Goal: Check status: Check status

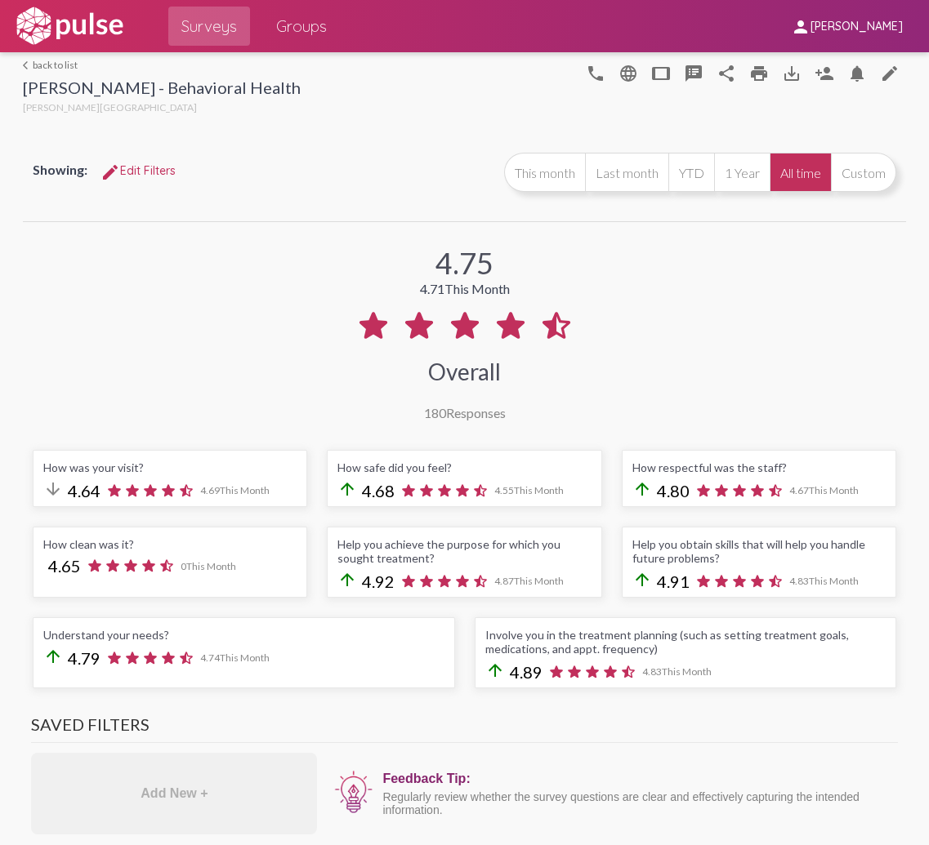
scroll to position [-1, 0]
